Goal: Transaction & Acquisition: Register for event/course

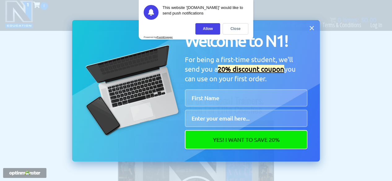
click at [309, 30] on icon at bounding box center [311, 28] width 7 height 7
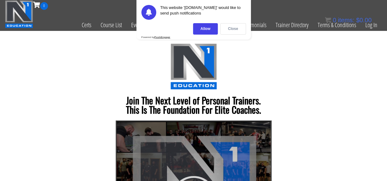
click at [229, 29] on div "Close" at bounding box center [233, 28] width 26 height 11
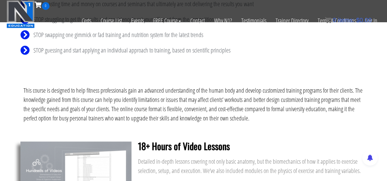
scroll to position [264, 0]
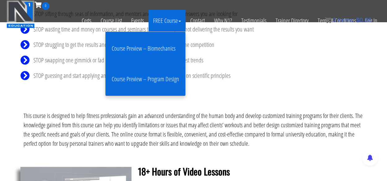
click at [158, 46] on link "Course Preview – Biomechanics" at bounding box center [145, 49] width 77 height 24
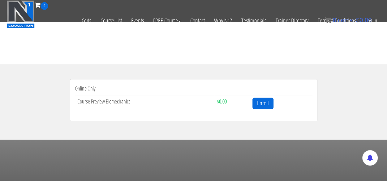
scroll to position [168, 0]
click at [263, 105] on link "Enroll" at bounding box center [263, 103] width 21 height 11
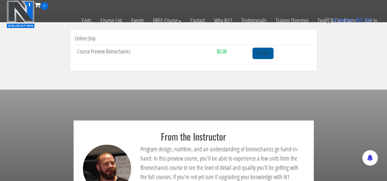
scroll to position [223, 0]
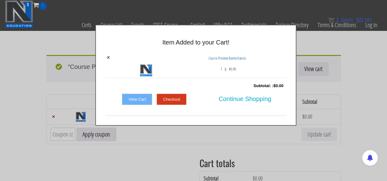
click at [184, 102] on link "Checkout" at bounding box center [172, 100] width 30 height 12
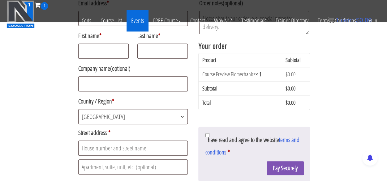
scroll to position [109, 0]
